Goal: Check status: Check status

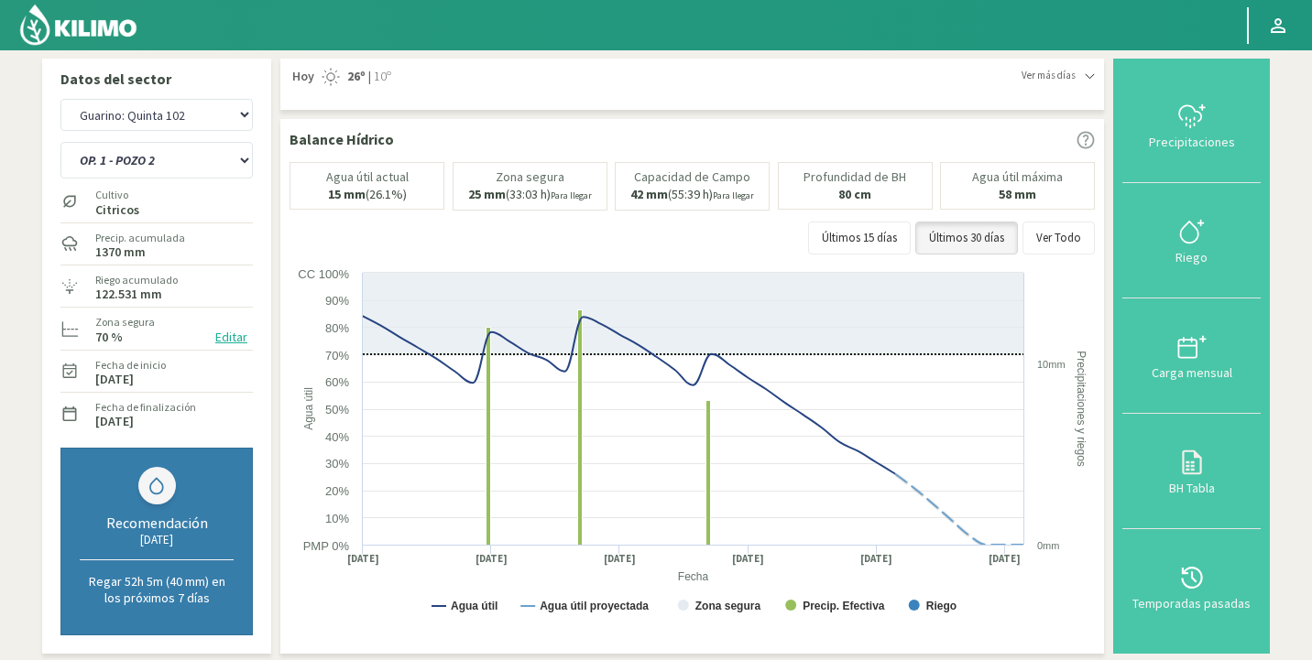
select select "4843: Object"
select select "66: Object"
click at [60, 99] on select "Agr. Huertos de Chocalan Agrícola Bakia Agrícola [GEOGRAPHIC_DATA] - IC Agrícol…" at bounding box center [156, 115] width 192 height 32
select select "5019: Object"
select select "72: Object"
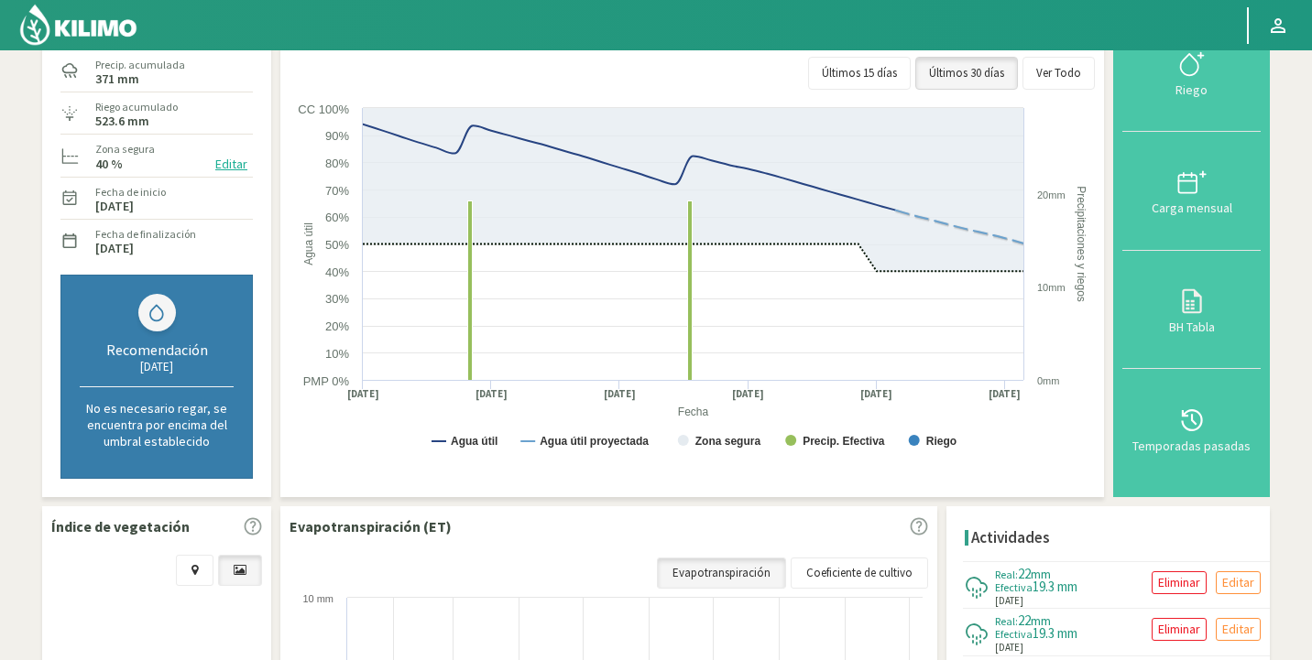
scroll to position [169, 0]
